Goal: Register for event/course

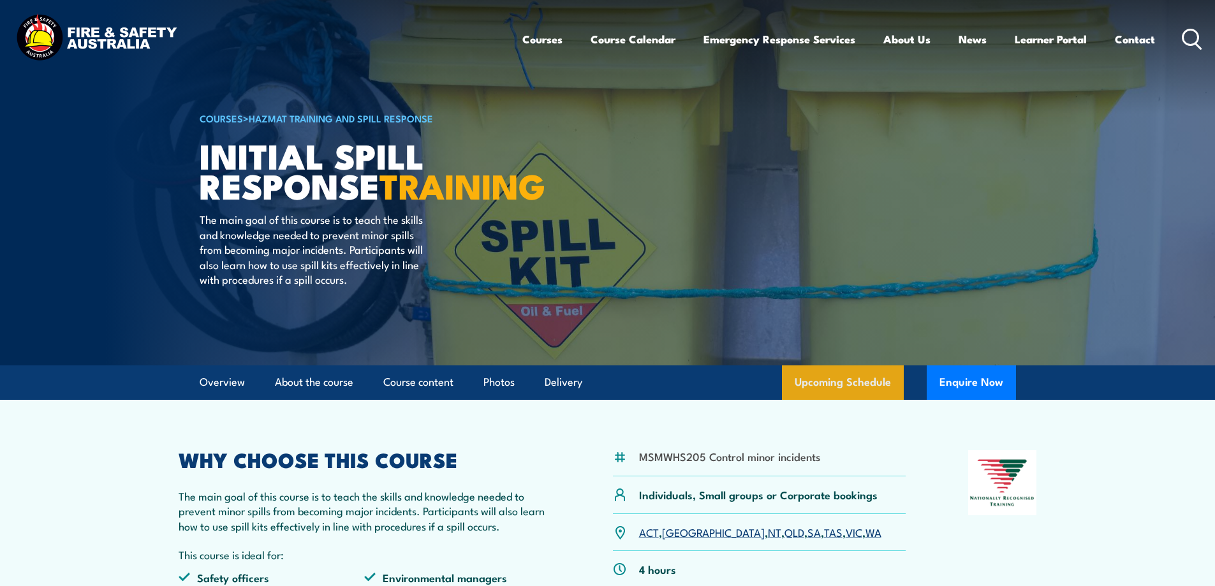
click at [854, 378] on link "Upcoming Schedule" at bounding box center [843, 382] width 122 height 34
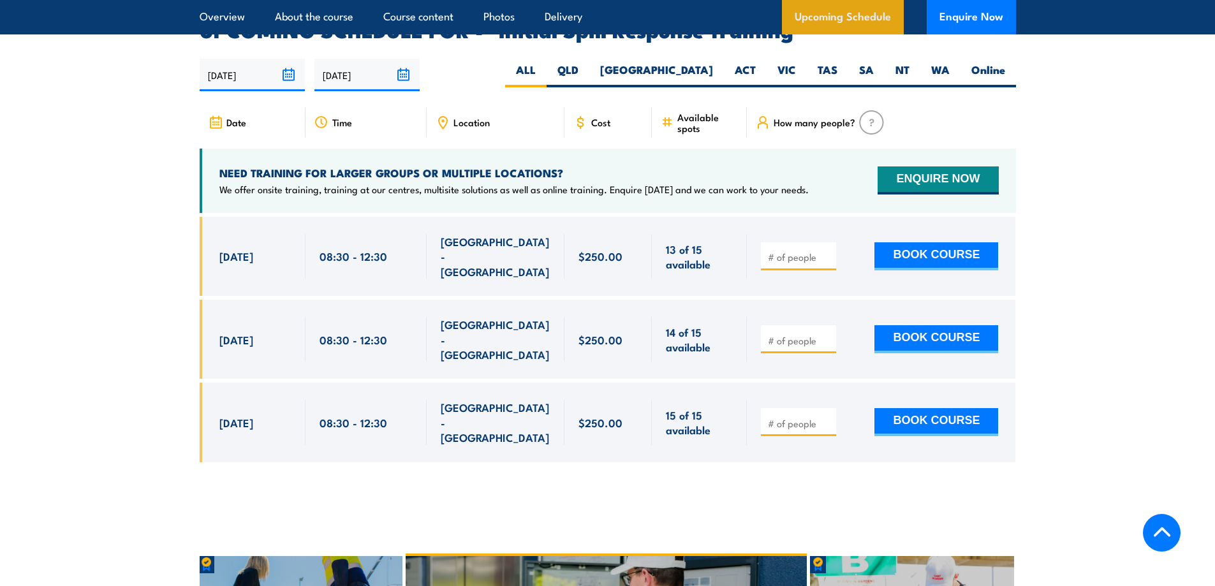
scroll to position [1890, 0]
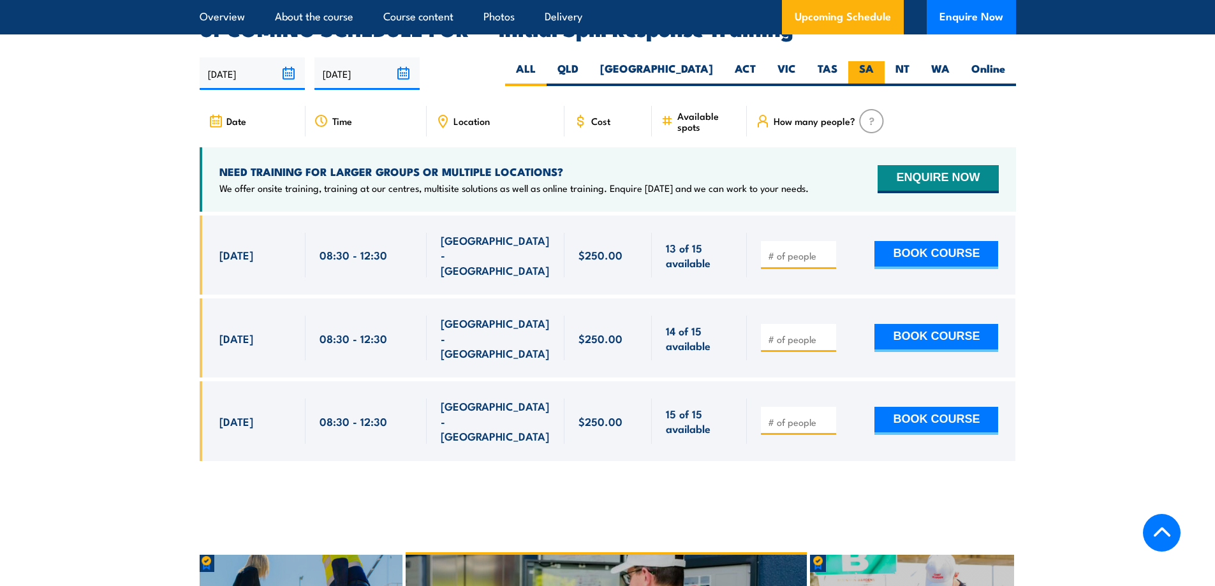
click at [873, 61] on label "SA" at bounding box center [866, 73] width 36 height 25
click at [874, 61] on input "SA" at bounding box center [878, 65] width 8 height 8
radio input "true"
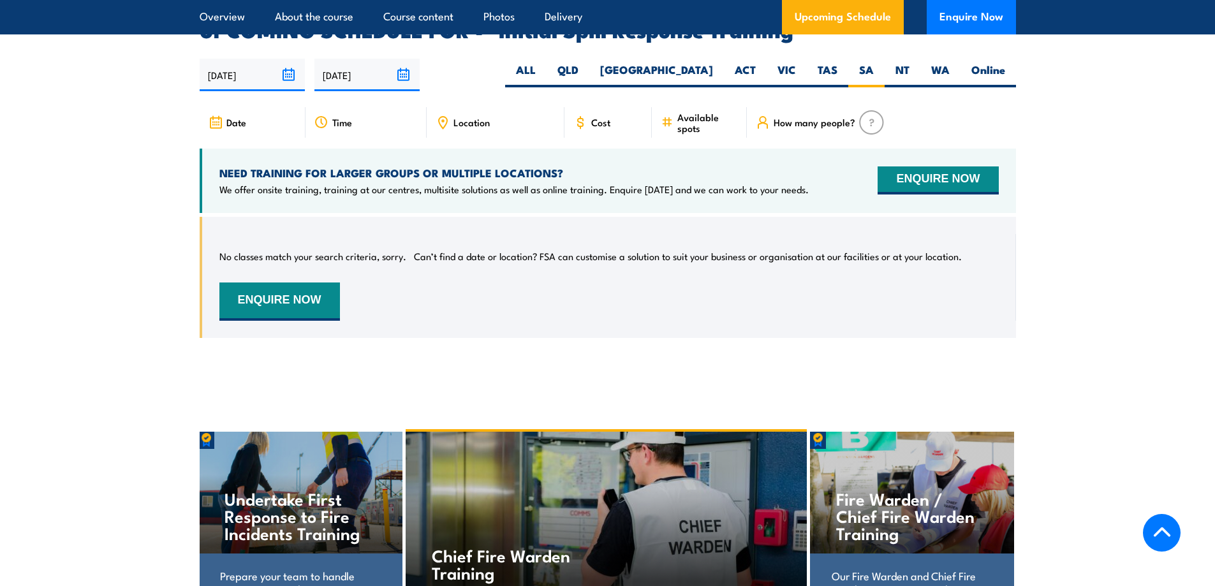
scroll to position [1890, 0]
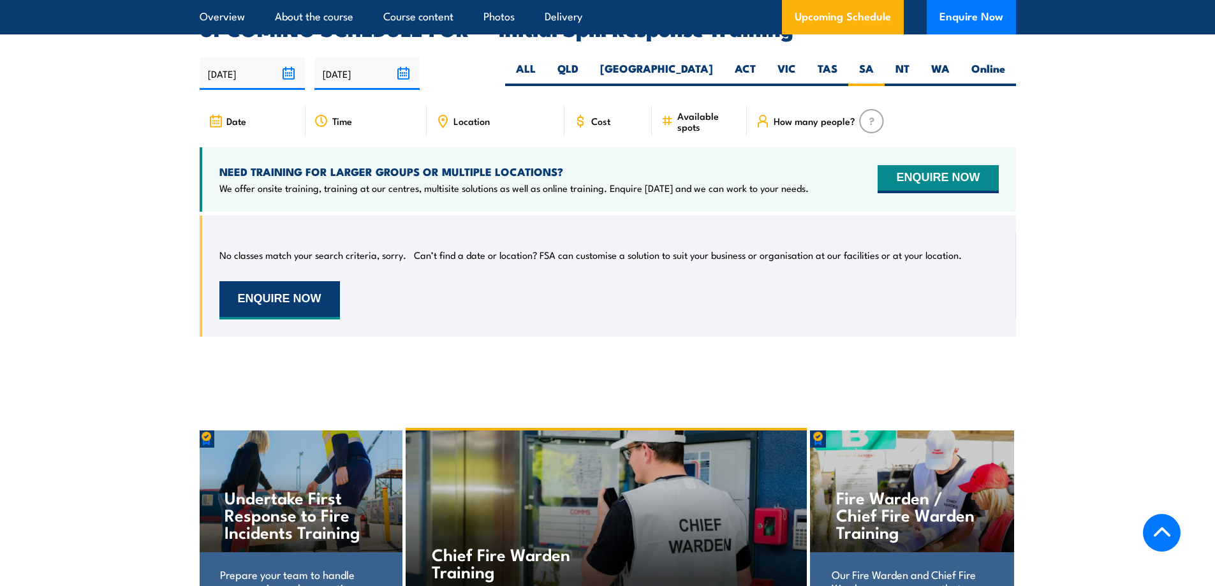
click at [283, 295] on button "ENQUIRE NOW" at bounding box center [279, 300] width 121 height 38
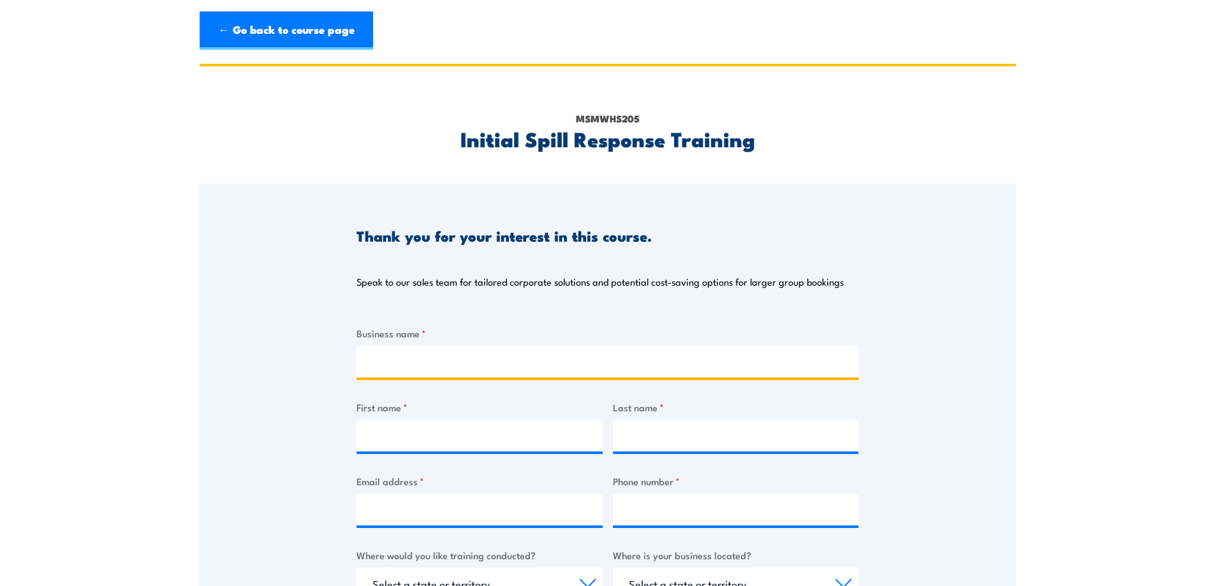
click at [430, 371] on input "Business name *" at bounding box center [607, 362] width 502 height 32
type input "T&J Constructions Pty Ltd"
type input "Erin"
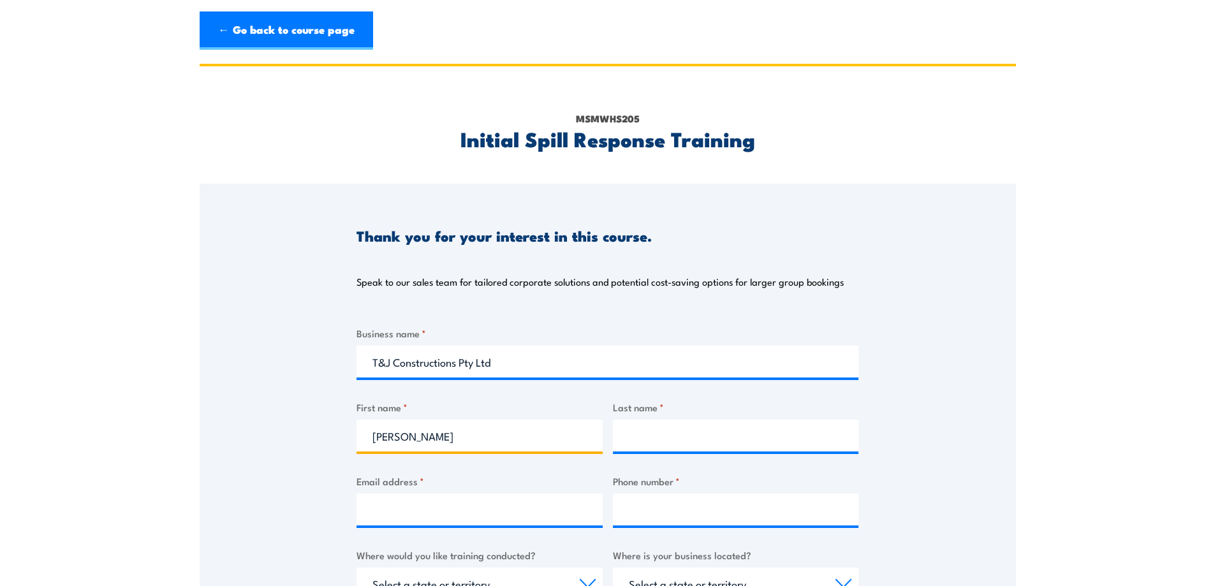
type input "Reynolds"
type input "erin.reynolds@tjconstructions.com.au"
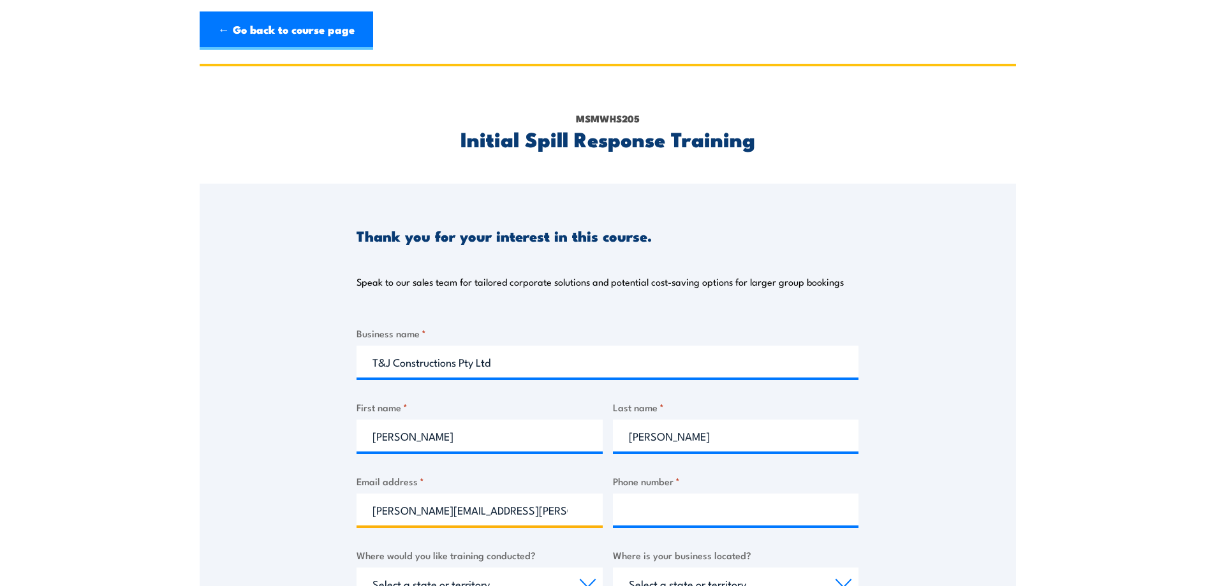
type input "0433398443"
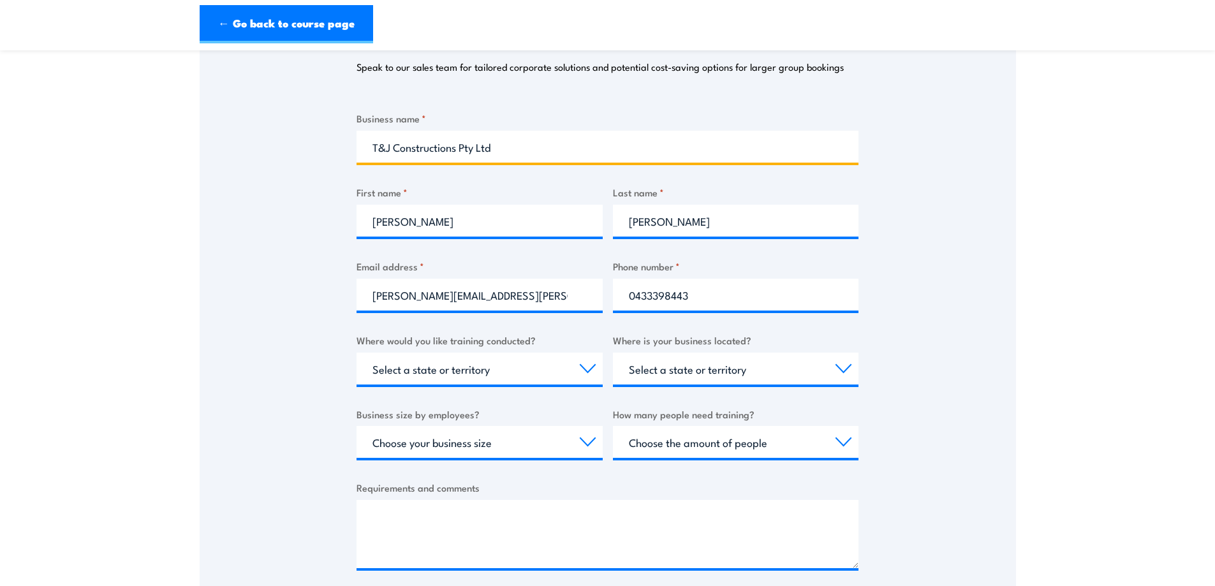
scroll to position [255, 0]
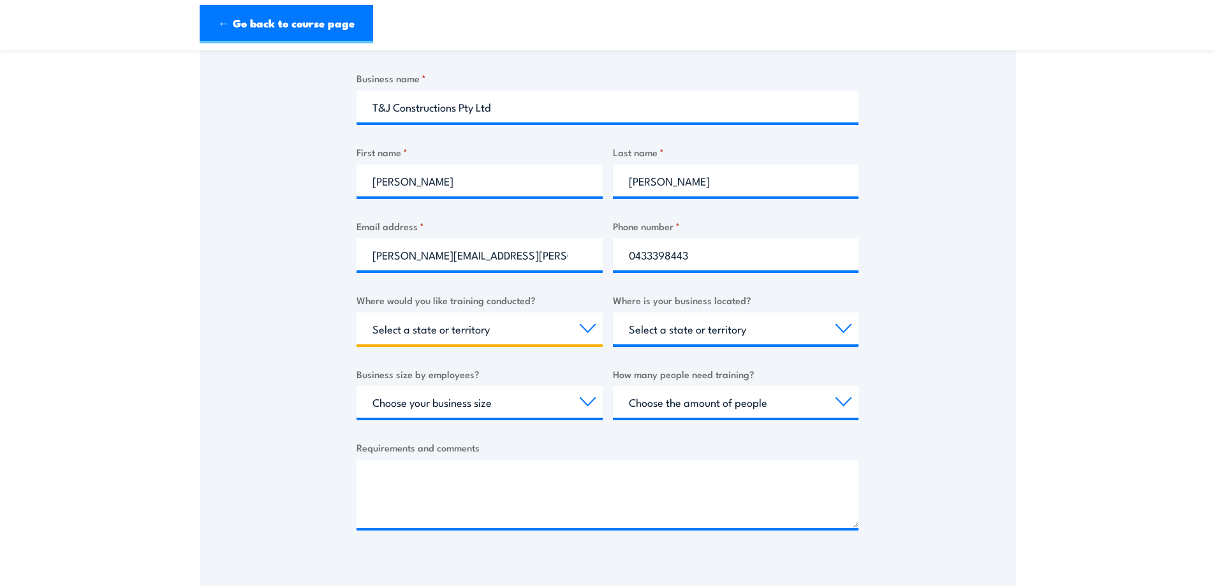
click at [484, 337] on select "Select a state or territory Nationally - multiple locations QLD NSW VIC SA ACT …" at bounding box center [479, 328] width 246 height 32
select select "SA"
click at [356, 312] on select "Select a state or territory Nationally - multiple locations QLD NSW VIC SA ACT …" at bounding box center [479, 328] width 246 height 32
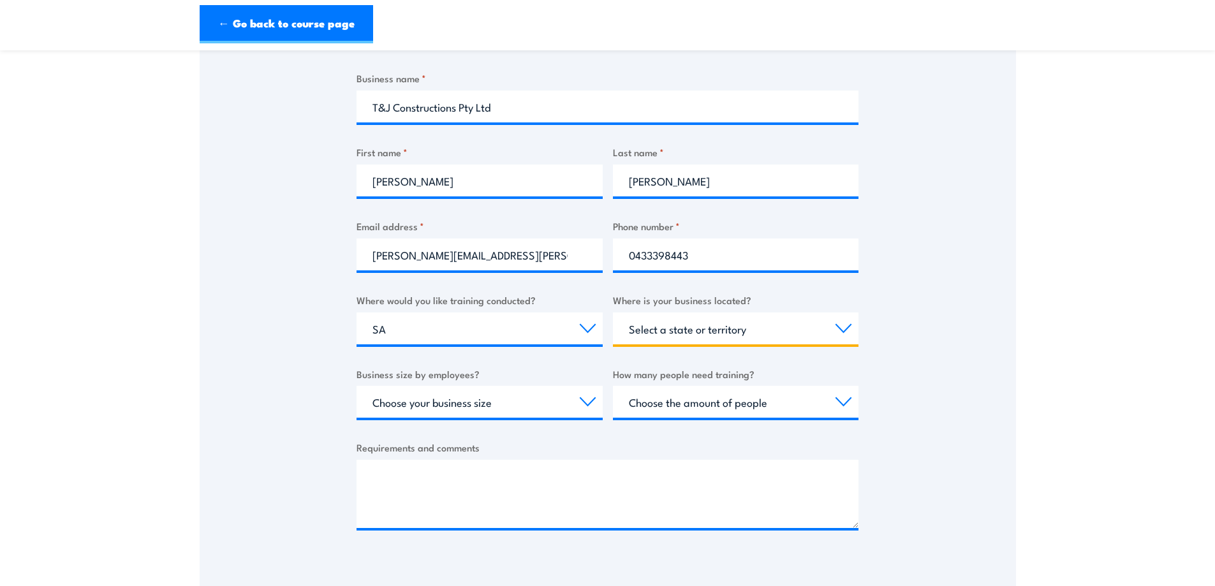
click at [690, 329] on select "Select a state or territory QLD NSW VIC SA ACT WA TAS NT" at bounding box center [736, 328] width 246 height 32
select select "SA"
click at [613, 312] on select "Select a state or territory QLD NSW VIC SA ACT WA TAS NT" at bounding box center [736, 328] width 246 height 32
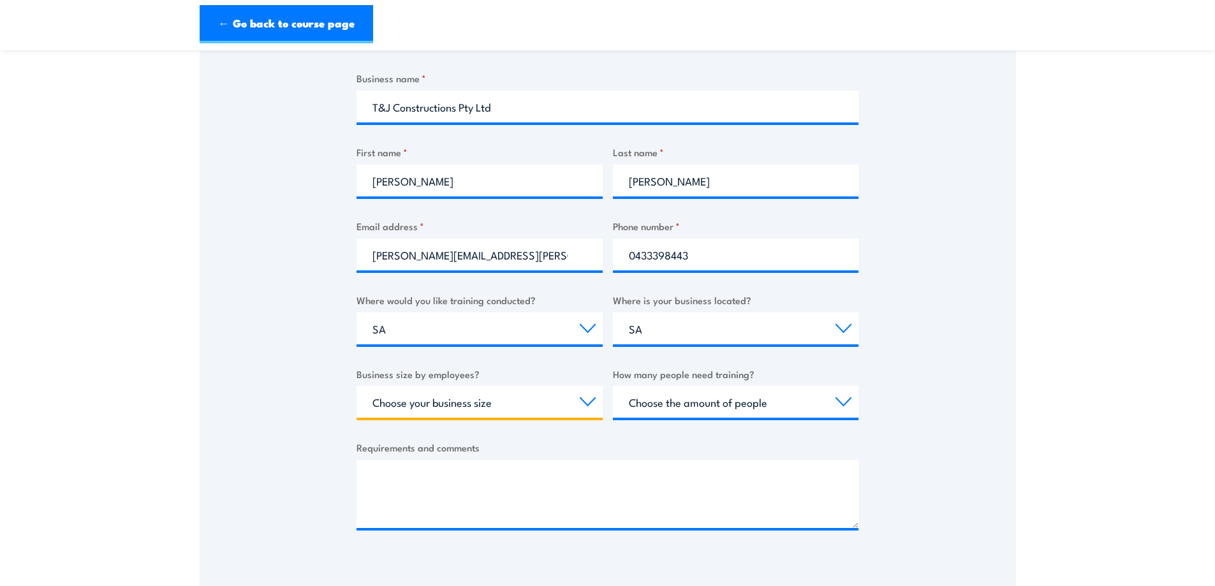
click at [492, 401] on select "Choose your business size 1 to 19 20 to 199 200+" at bounding box center [479, 402] width 246 height 32
select select "1 to 19"
click at [356, 386] on select "Choose your business size 1 to 19 20 to 199 200+" at bounding box center [479, 402] width 246 height 32
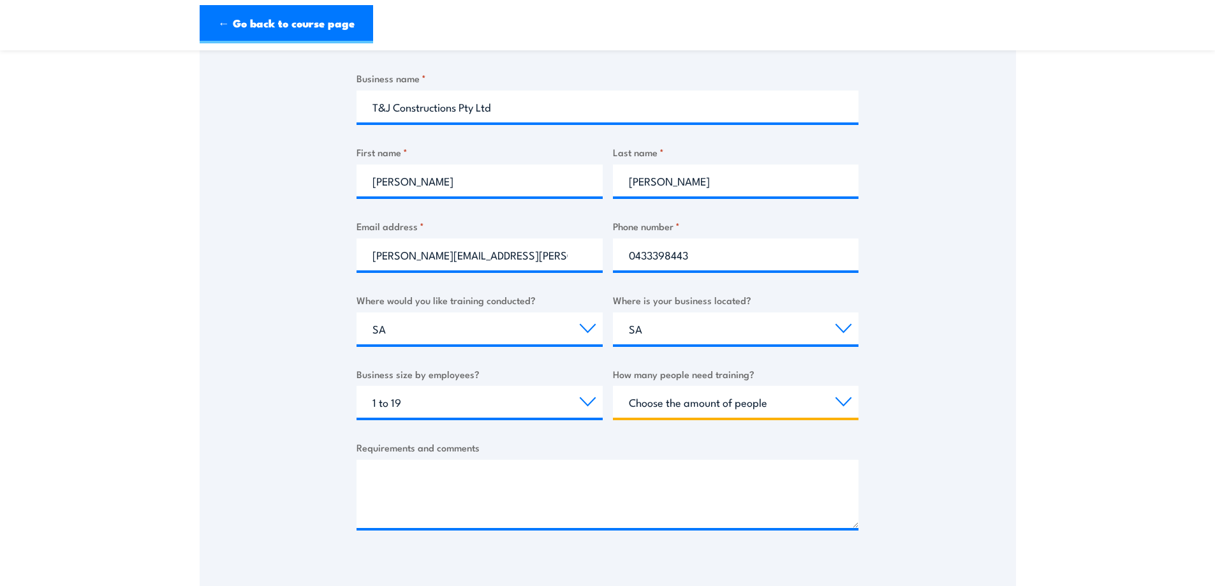
click at [698, 412] on select "Choose the amount of people 1 to 4 5 to 19 20+" at bounding box center [736, 402] width 246 height 32
select select "1 to 4"
click at [613, 386] on select "Choose the amount of people 1 to 4 5 to 19 20+" at bounding box center [736, 402] width 246 height 32
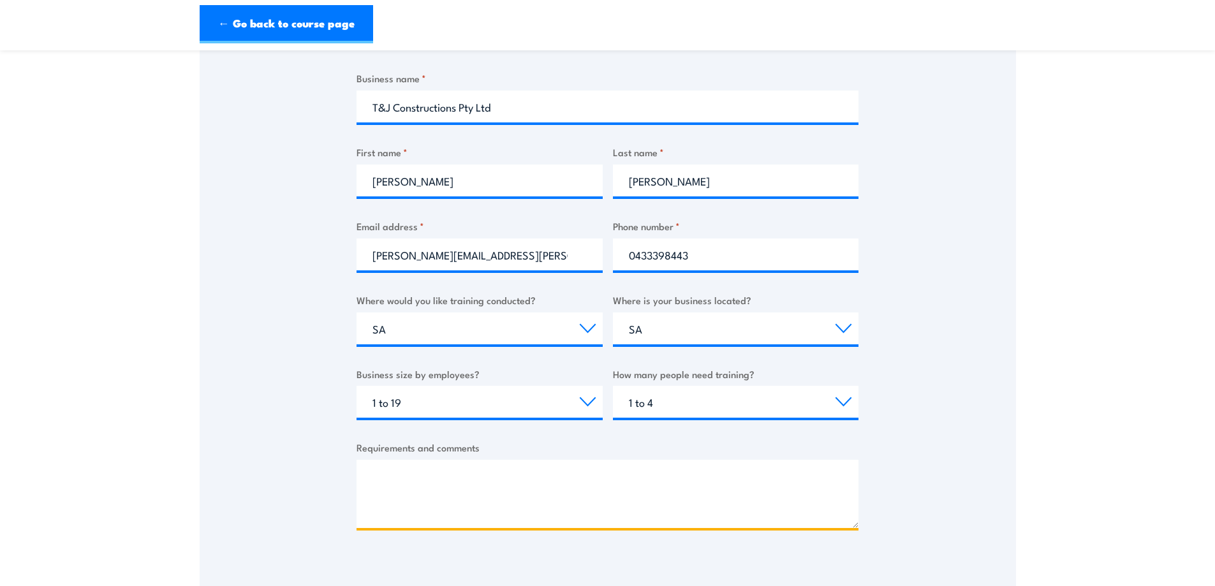
click at [490, 492] on textarea "Requirements and comments" at bounding box center [607, 494] width 502 height 68
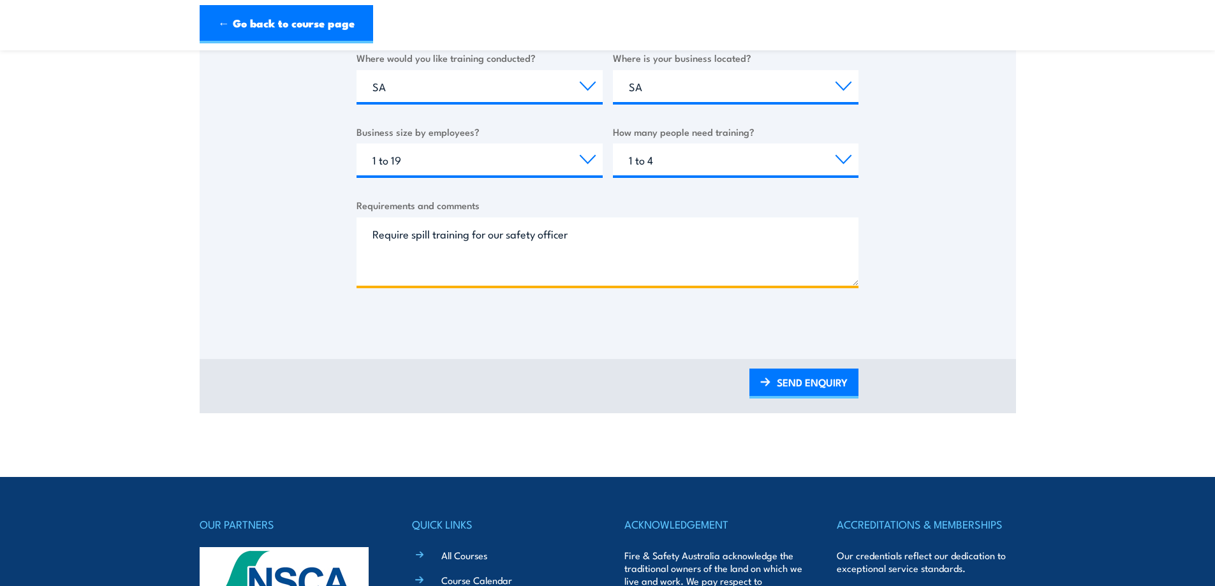
scroll to position [510, 0]
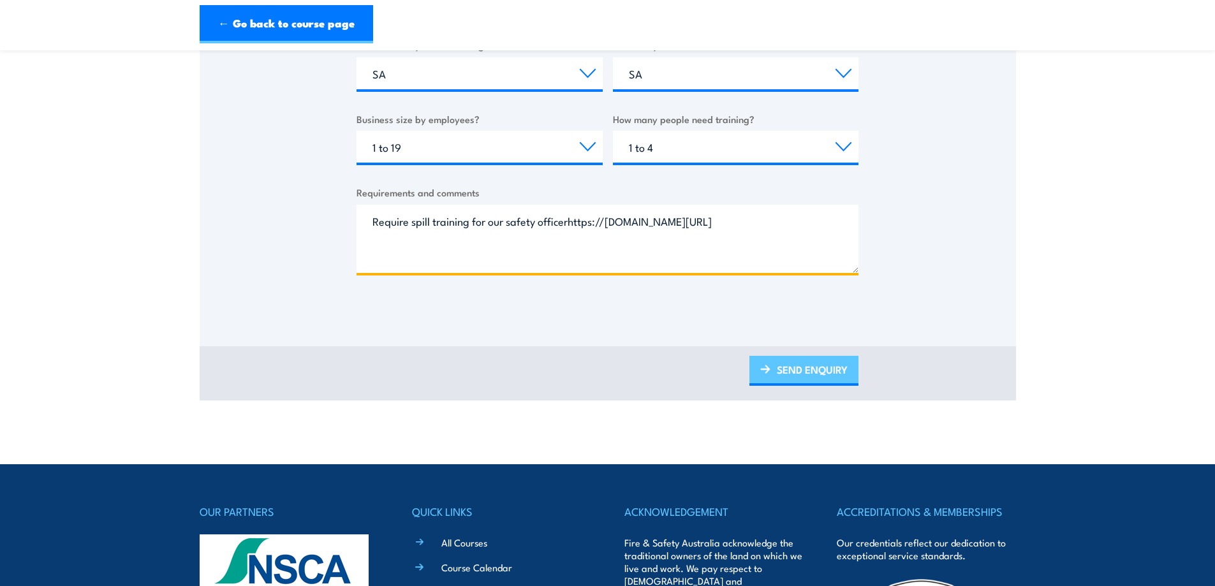
type textarea "Require spill training for our safety officer"
click at [791, 366] on link "SEND ENQUIRY" at bounding box center [803, 371] width 109 height 30
click at [798, 374] on link "SEND ENQUIRY" at bounding box center [803, 371] width 109 height 30
click at [793, 362] on link "SEND ENQUIRY" at bounding box center [803, 371] width 109 height 30
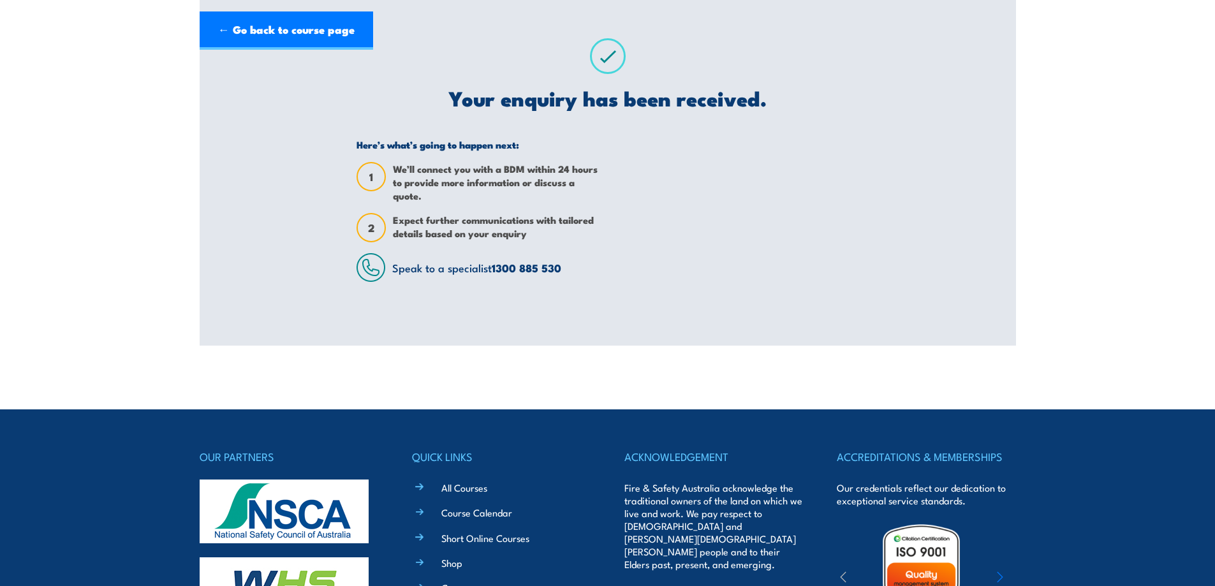
scroll to position [0, 0]
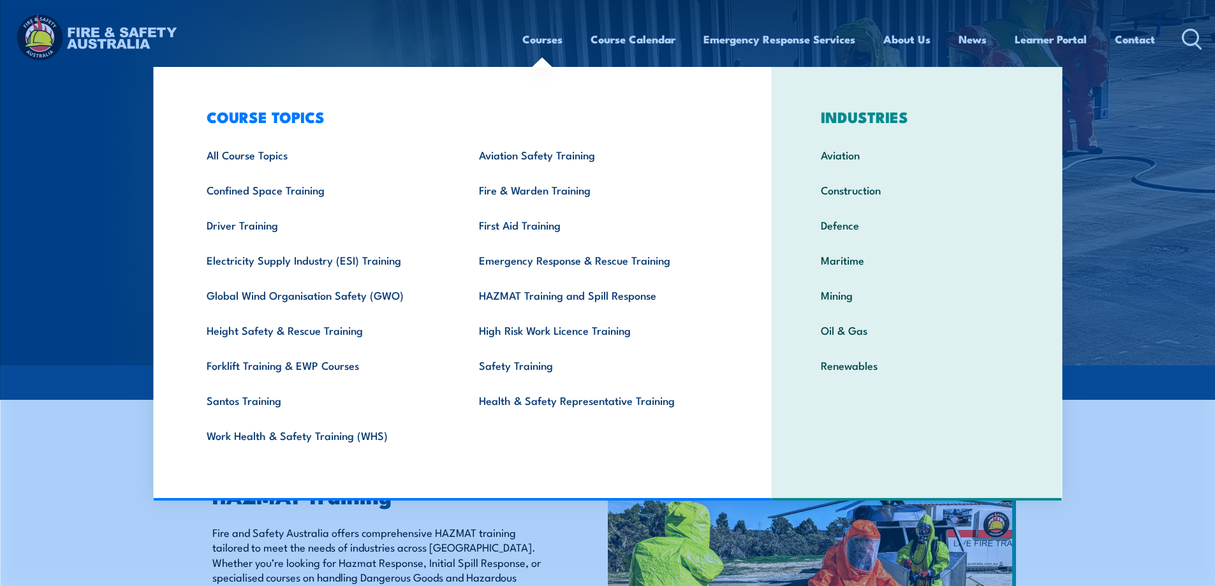
click at [543, 43] on link "Courses" at bounding box center [542, 39] width 40 height 34
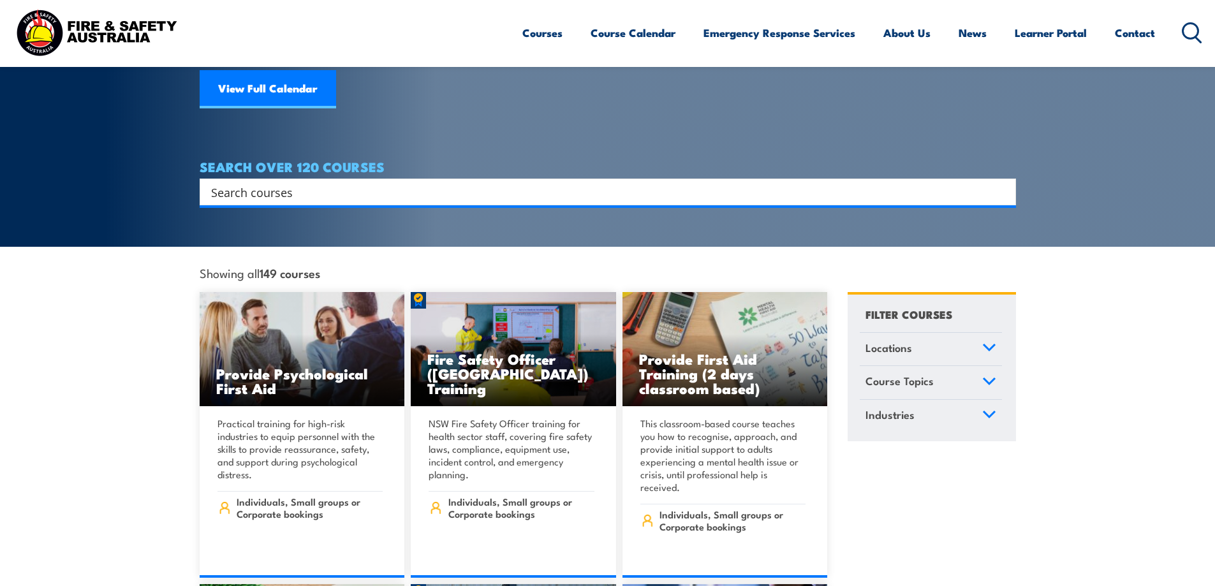
scroll to position [191, 0]
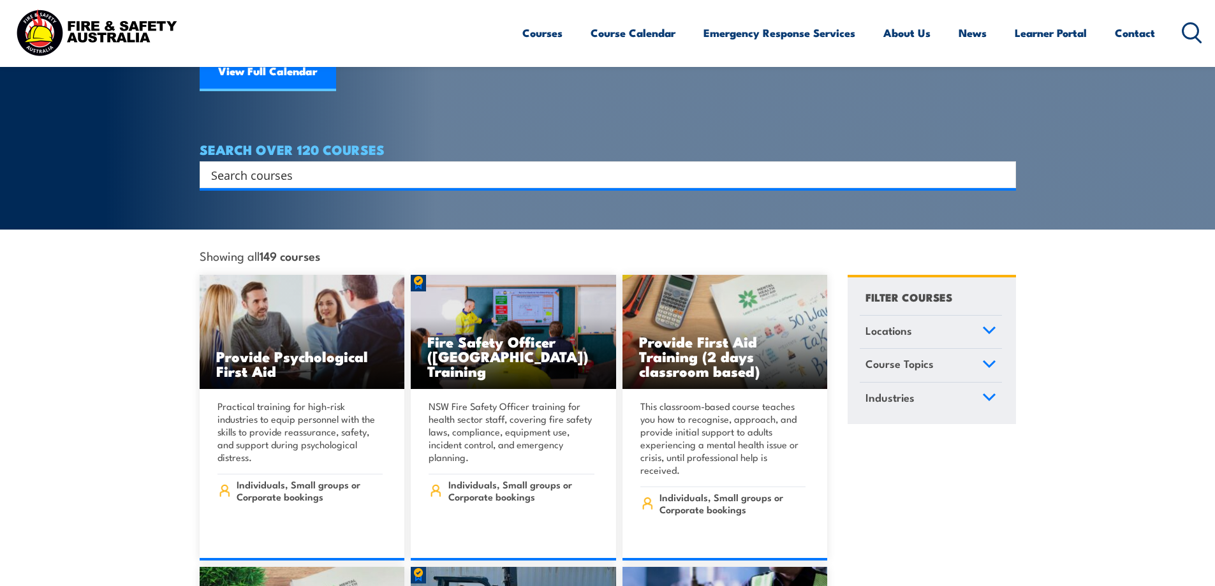
click at [481, 165] on input "Search input" at bounding box center [599, 174] width 777 height 19
click at [321, 168] on input "Search input" at bounding box center [599, 174] width 777 height 19
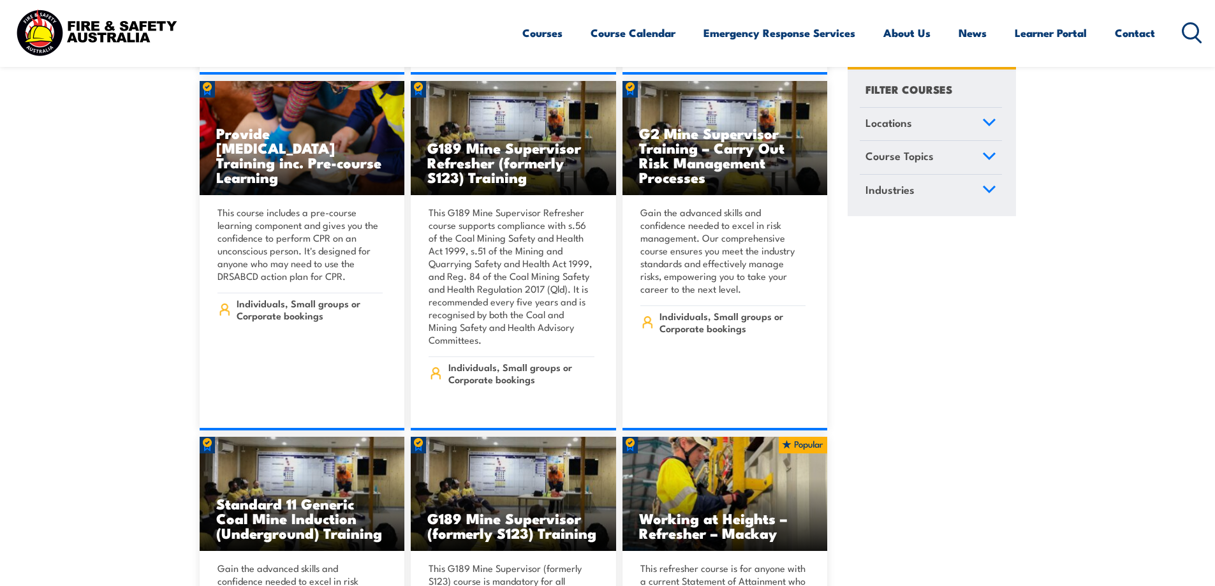
scroll to position [1531, 0]
